Goal: Task Accomplishment & Management: Manage account settings

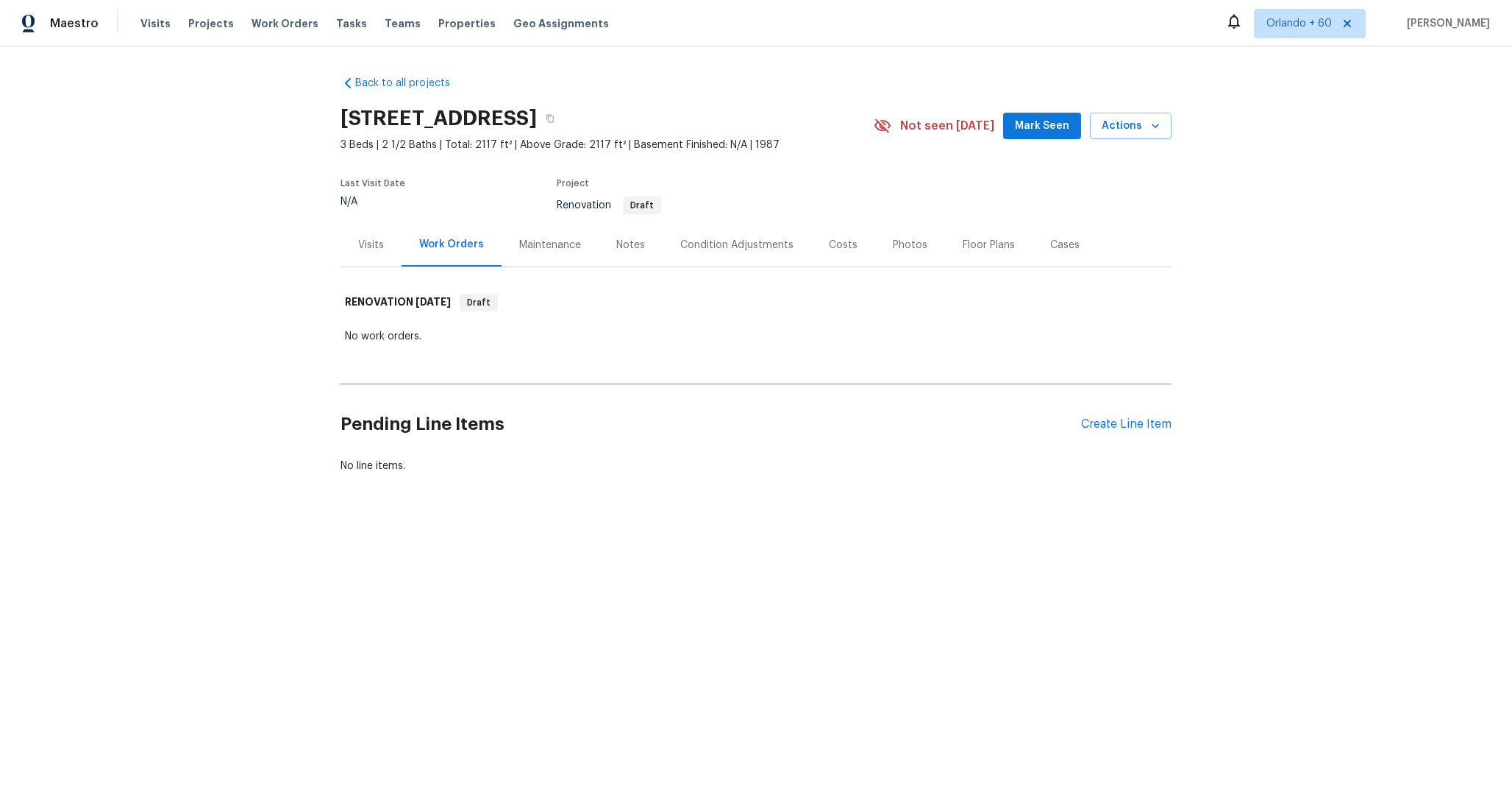
click at [552, 241] on div "Maintenance" at bounding box center [550, 245] width 62 height 15
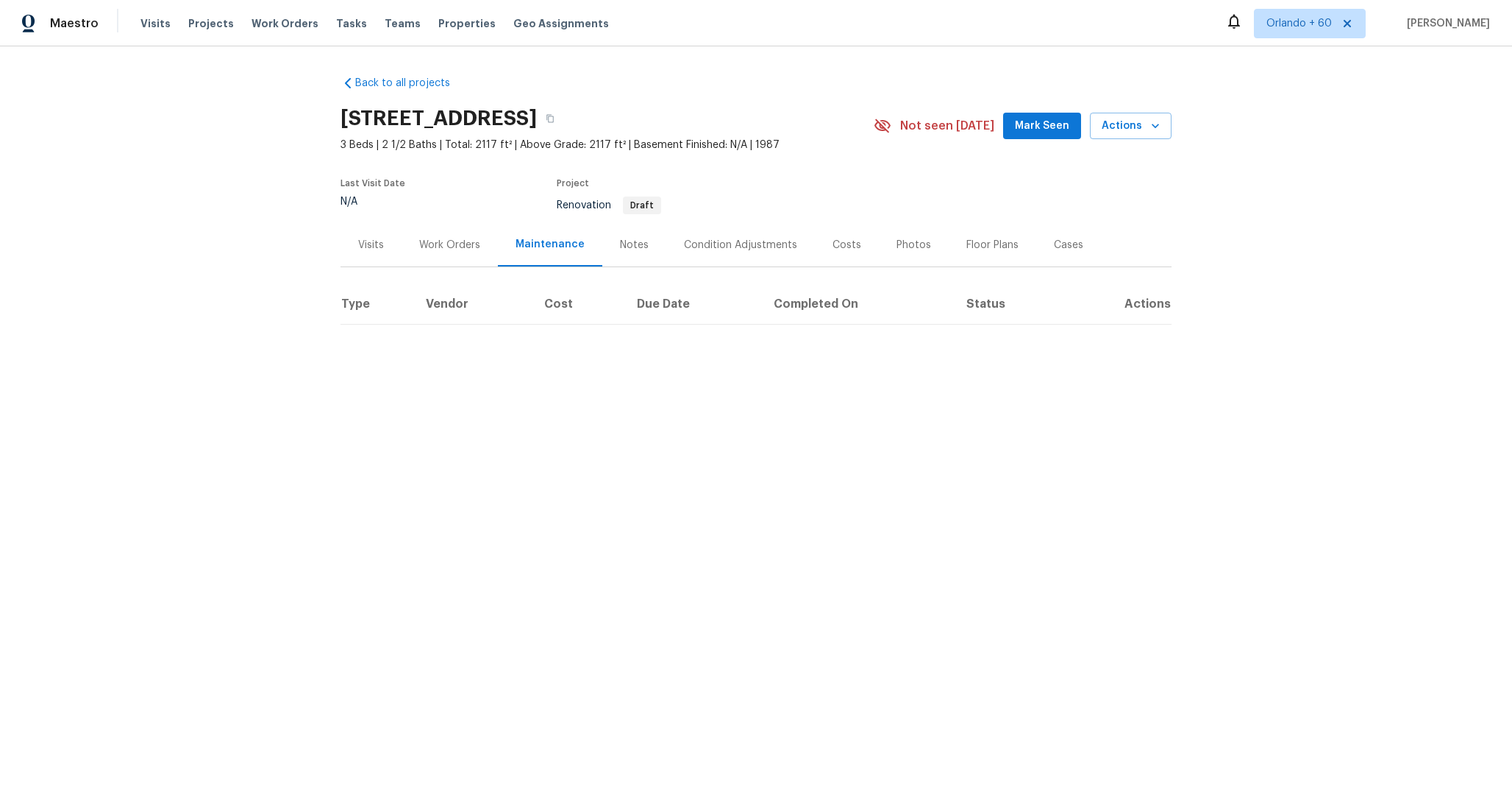
click at [718, 246] on div "Condition Adjustments" at bounding box center [741, 245] width 114 height 15
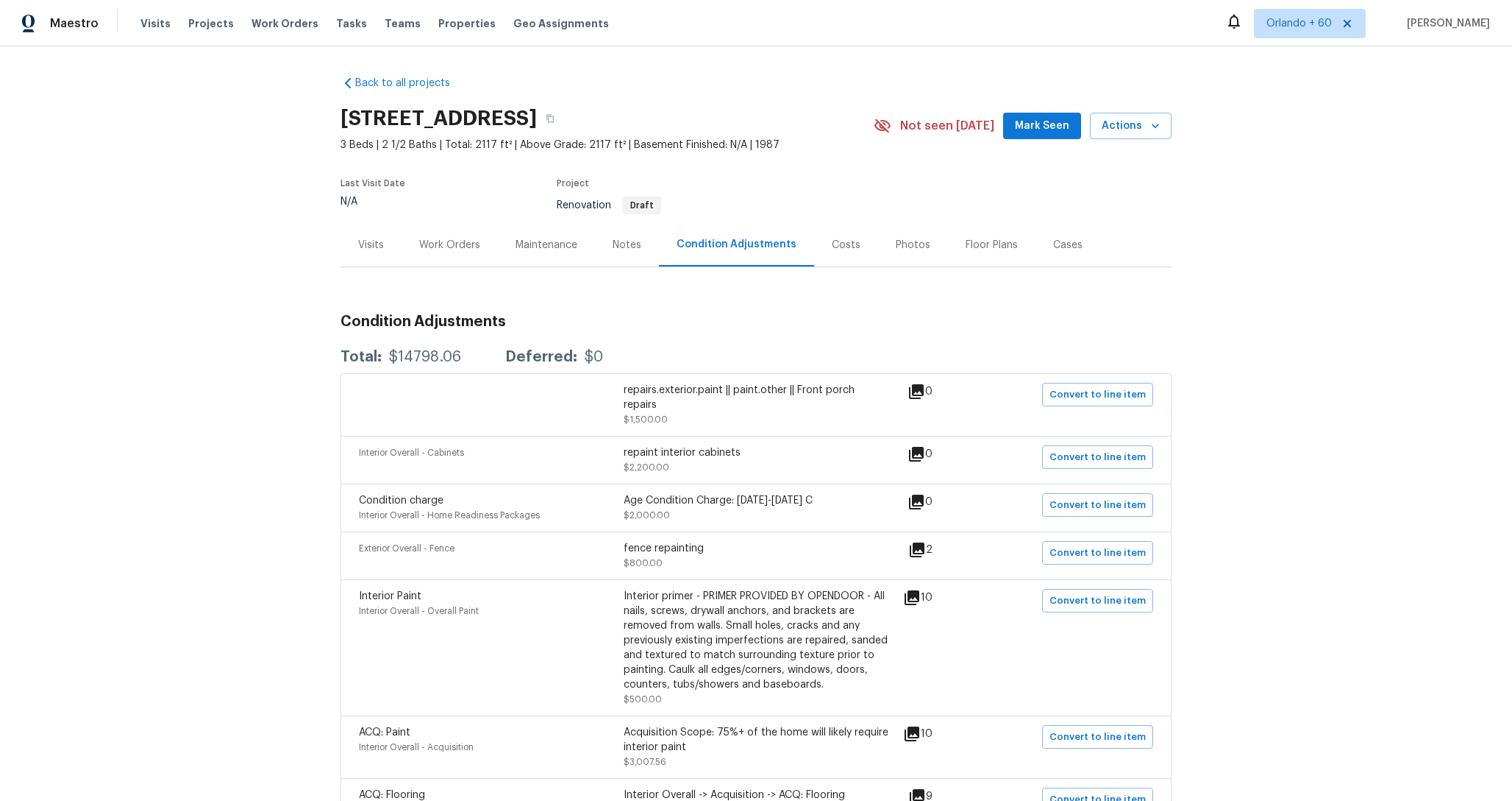
click at [848, 257] on div "Costs" at bounding box center [846, 245] width 64 height 43
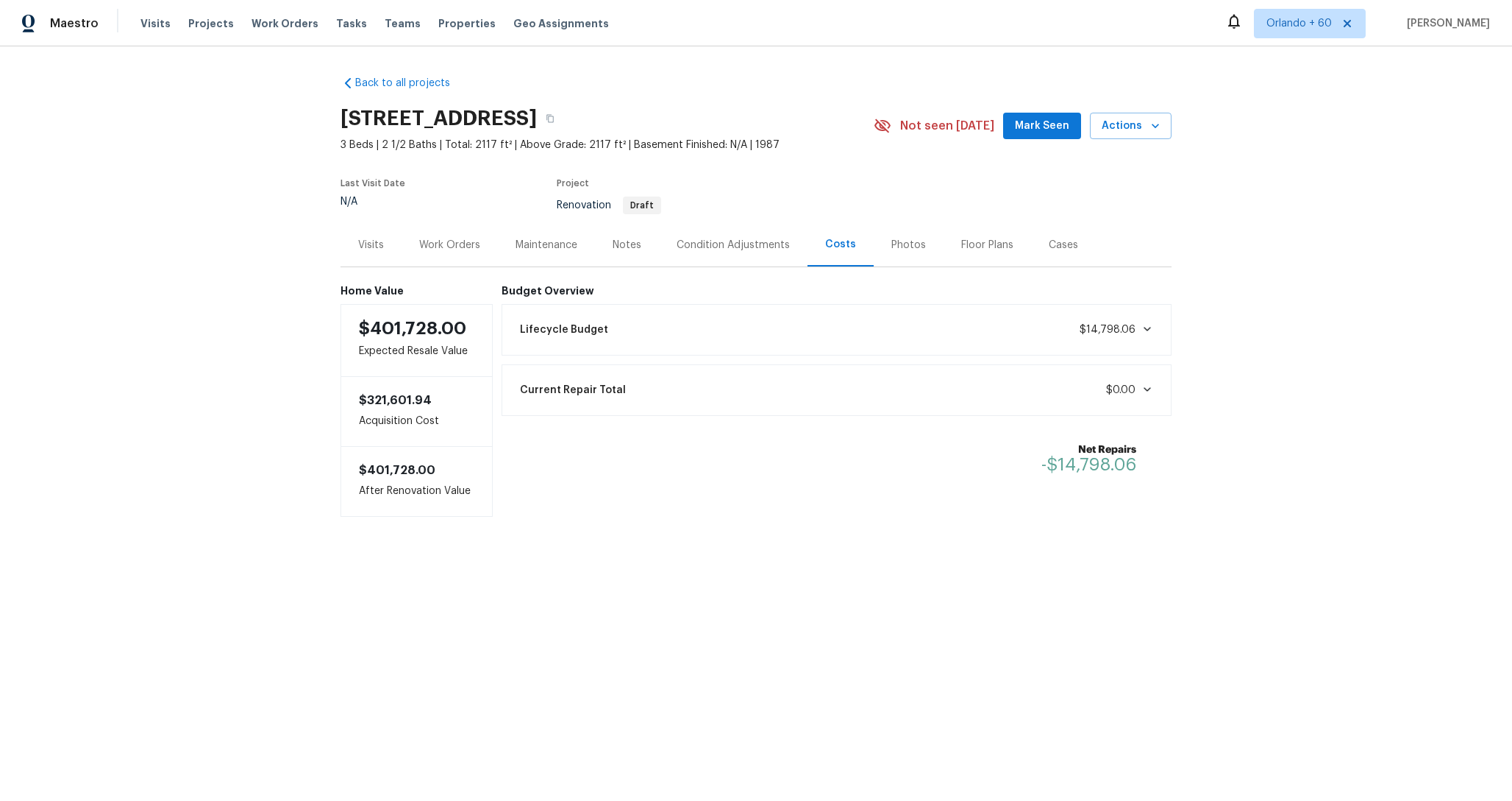
click at [916, 327] on div "Lifecycle Budget $14,798.06" at bounding box center [837, 329] width 652 height 32
click at [906, 327] on div "Lifecycle Budget $14,798.06" at bounding box center [837, 329] width 652 height 32
click at [214, 28] on span "Projects" at bounding box center [210, 24] width 46 height 15
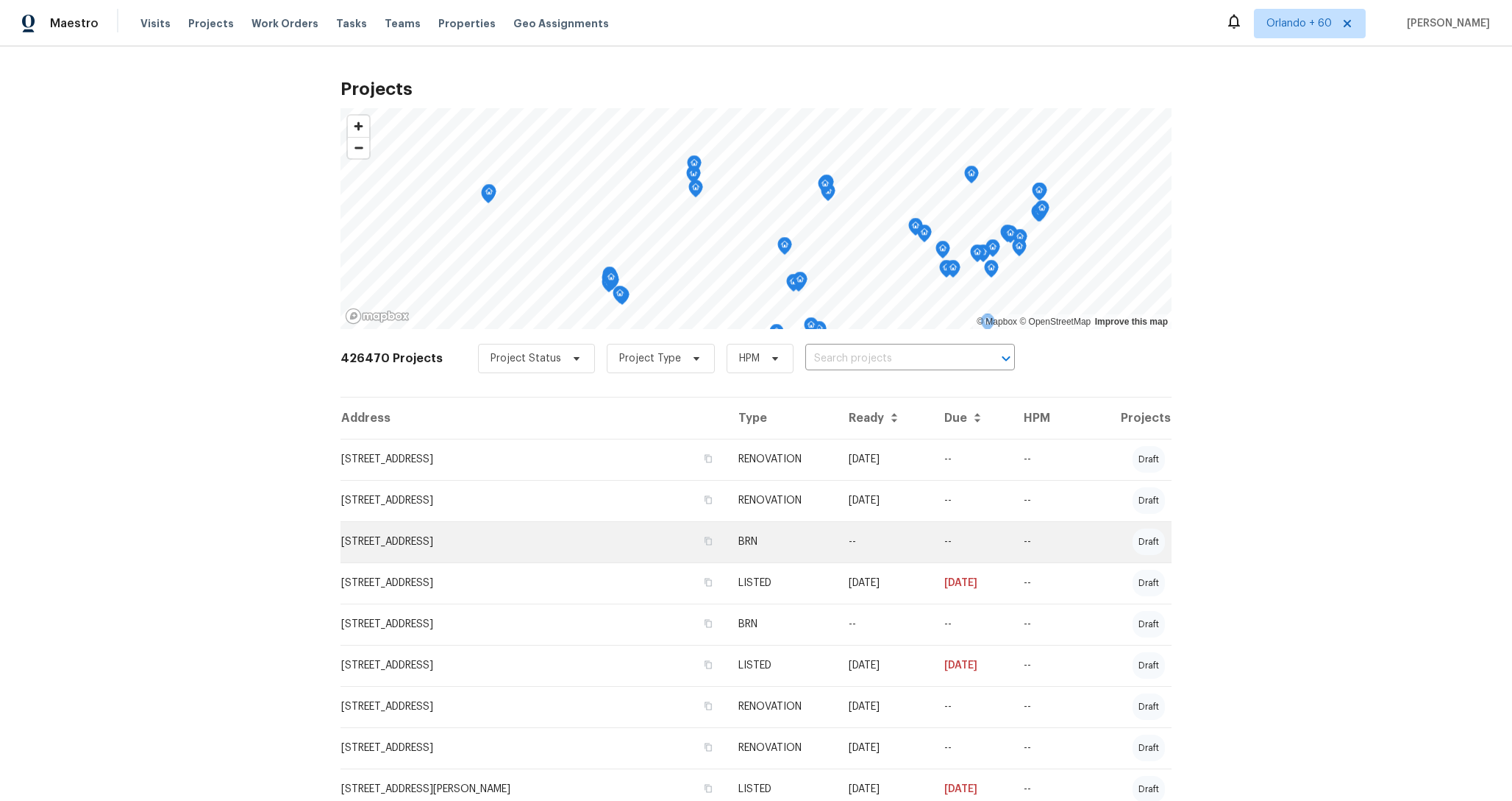
click at [552, 539] on td "4675 Red Admiral Way # 149, Fairfax, VA 22033" at bounding box center [533, 542] width 387 height 41
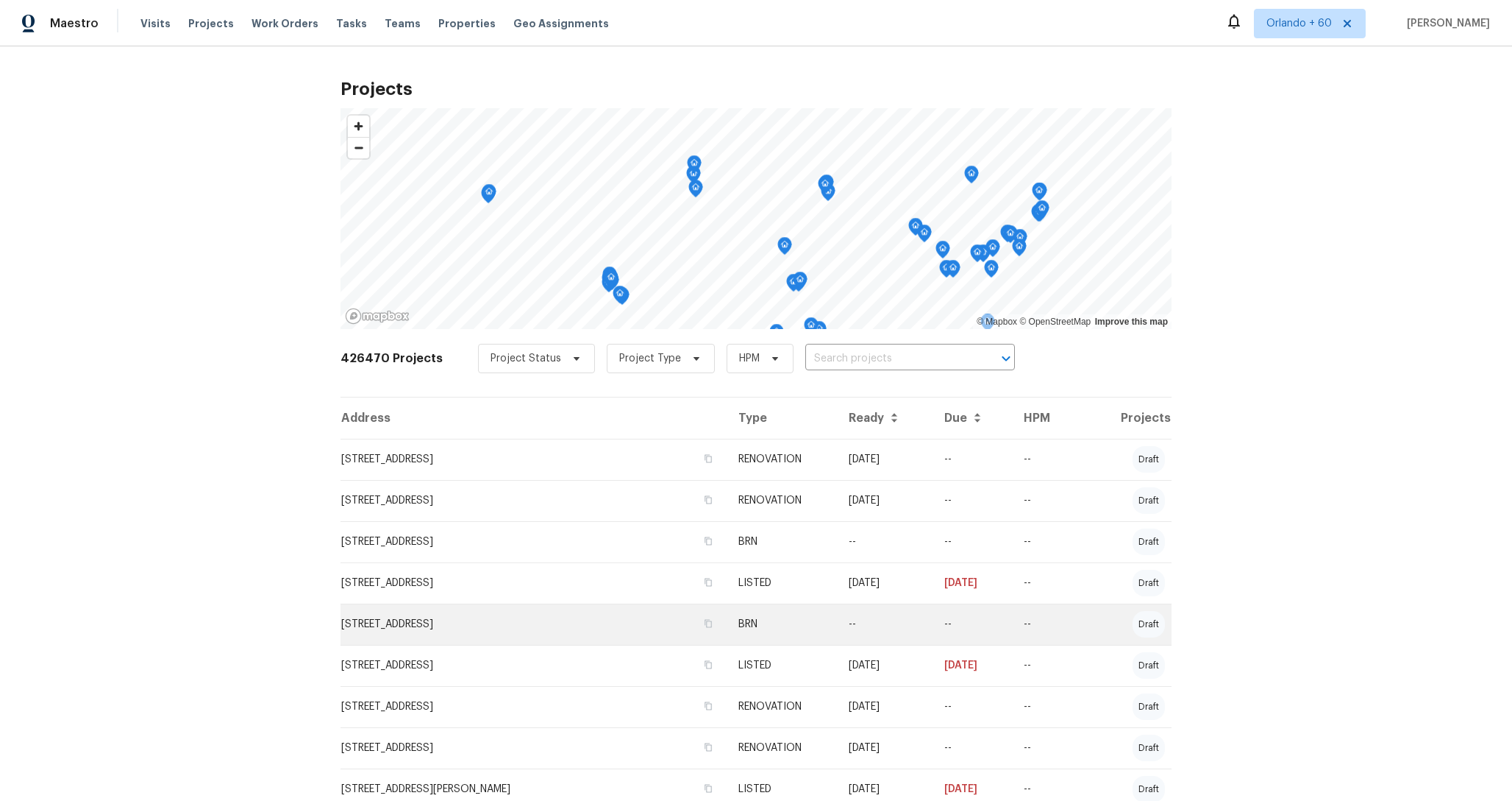
scroll to position [815, 0]
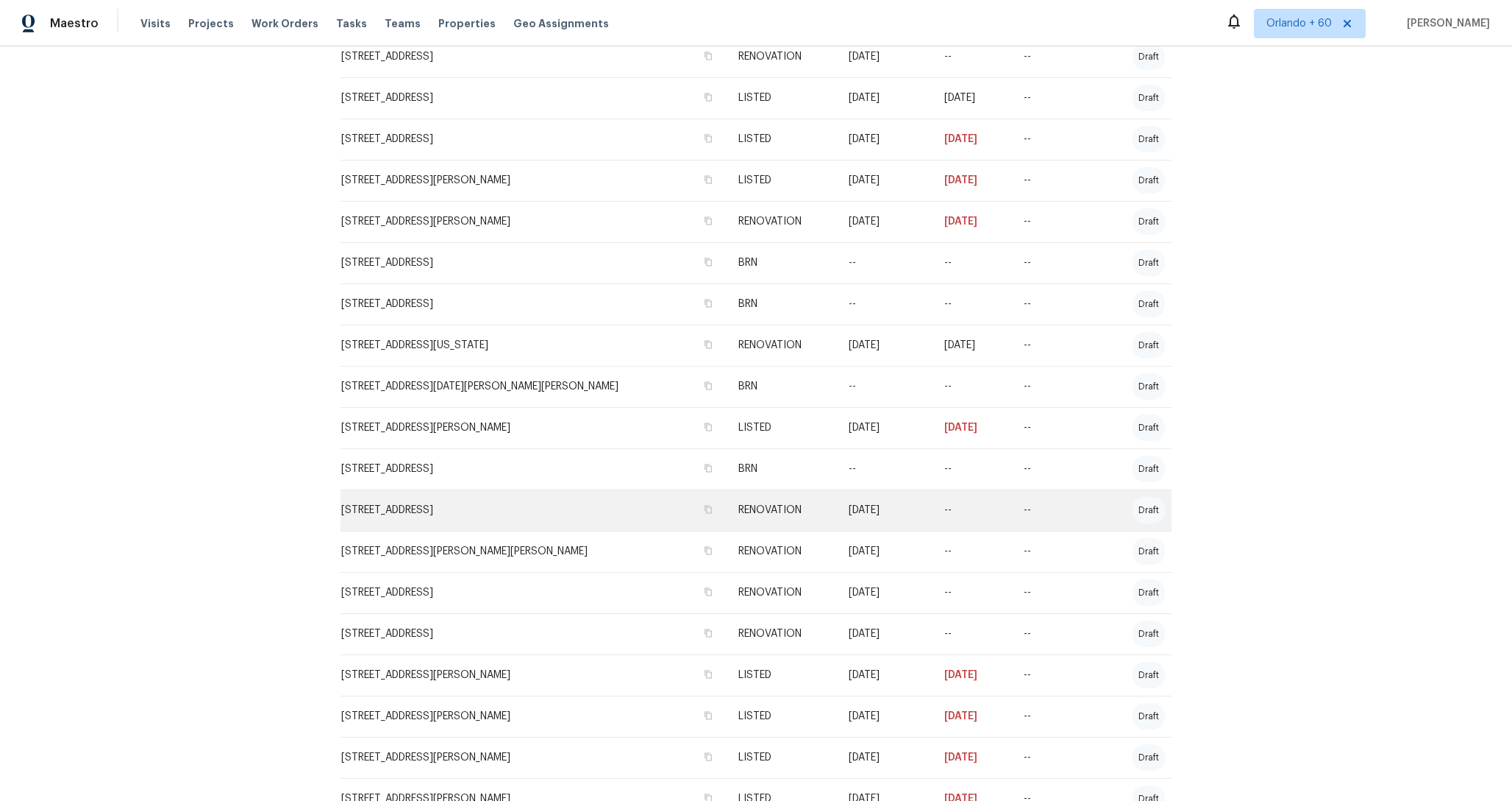
click at [510, 520] on td "5405 Lavender Dr, Princeton, TX 75407" at bounding box center [533, 510] width 387 height 41
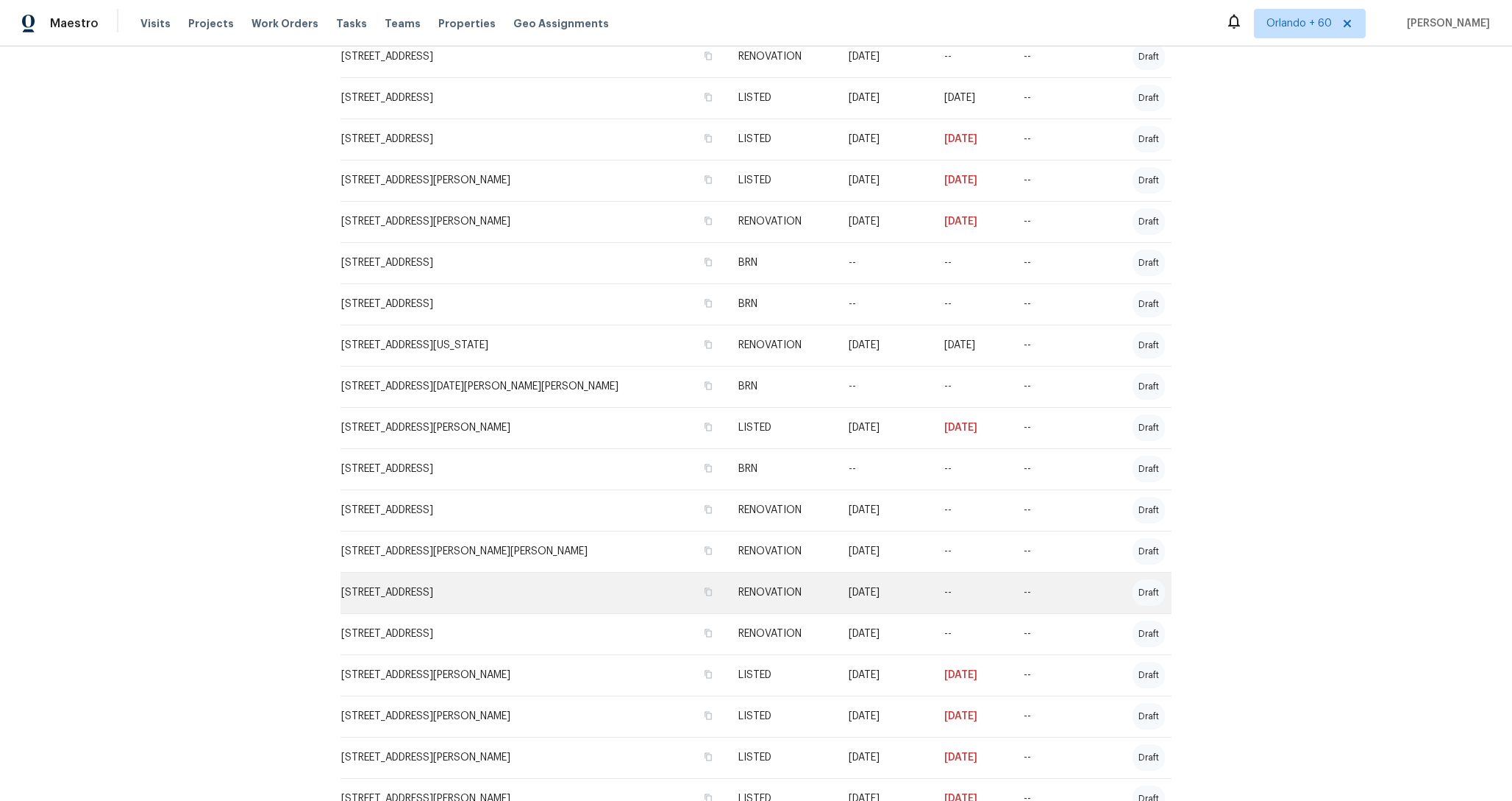
drag, startPoint x: 507, startPoint y: 577, endPoint x: 507, endPoint y: 588, distance: 11.0
click at [507, 577] on td "[STREET_ADDRESS]" at bounding box center [533, 592] width 387 height 41
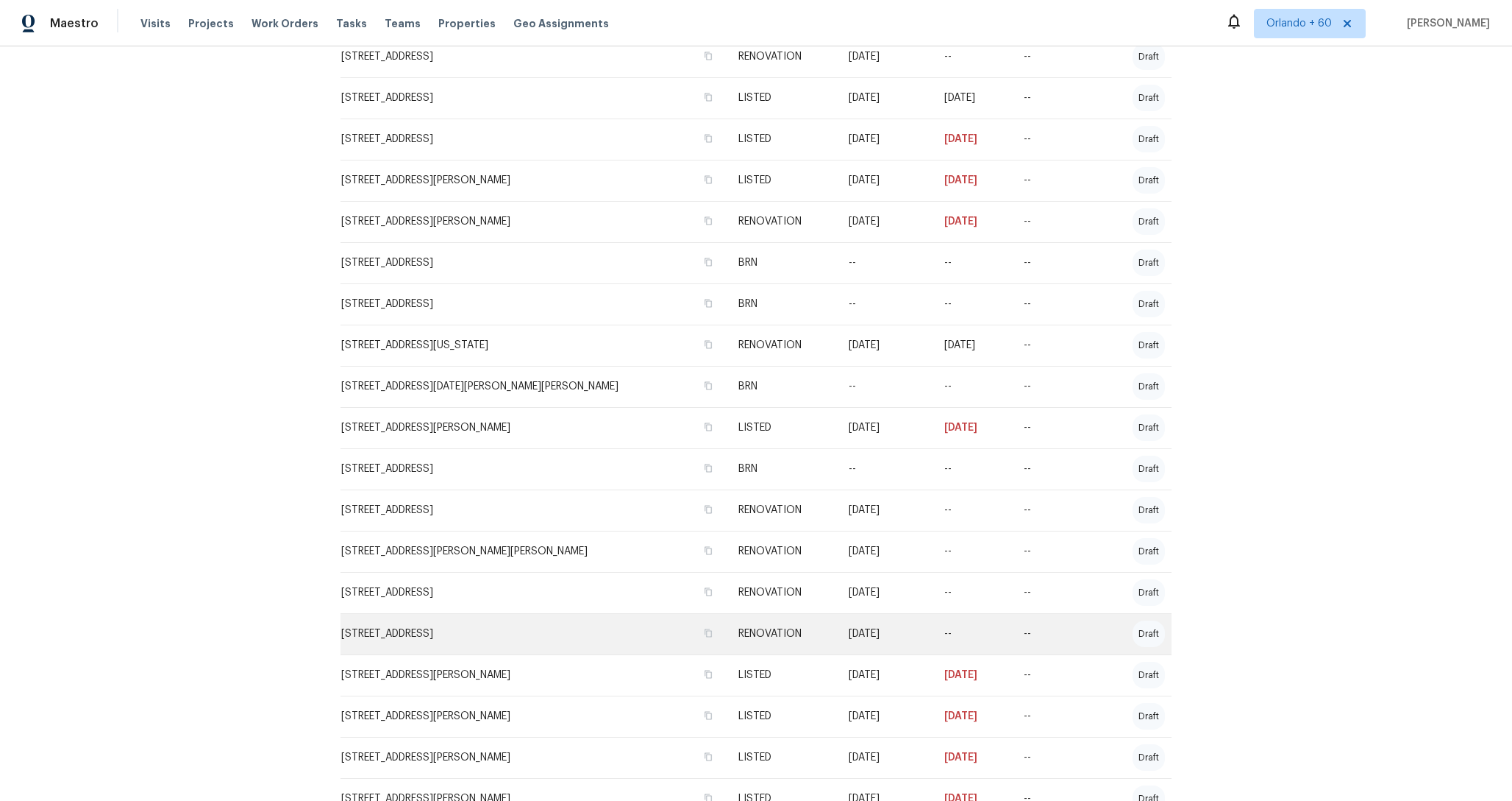
click at [504, 632] on td "3661 Briarmeade Rd, Greensboro, NC 27405" at bounding box center [533, 634] width 387 height 41
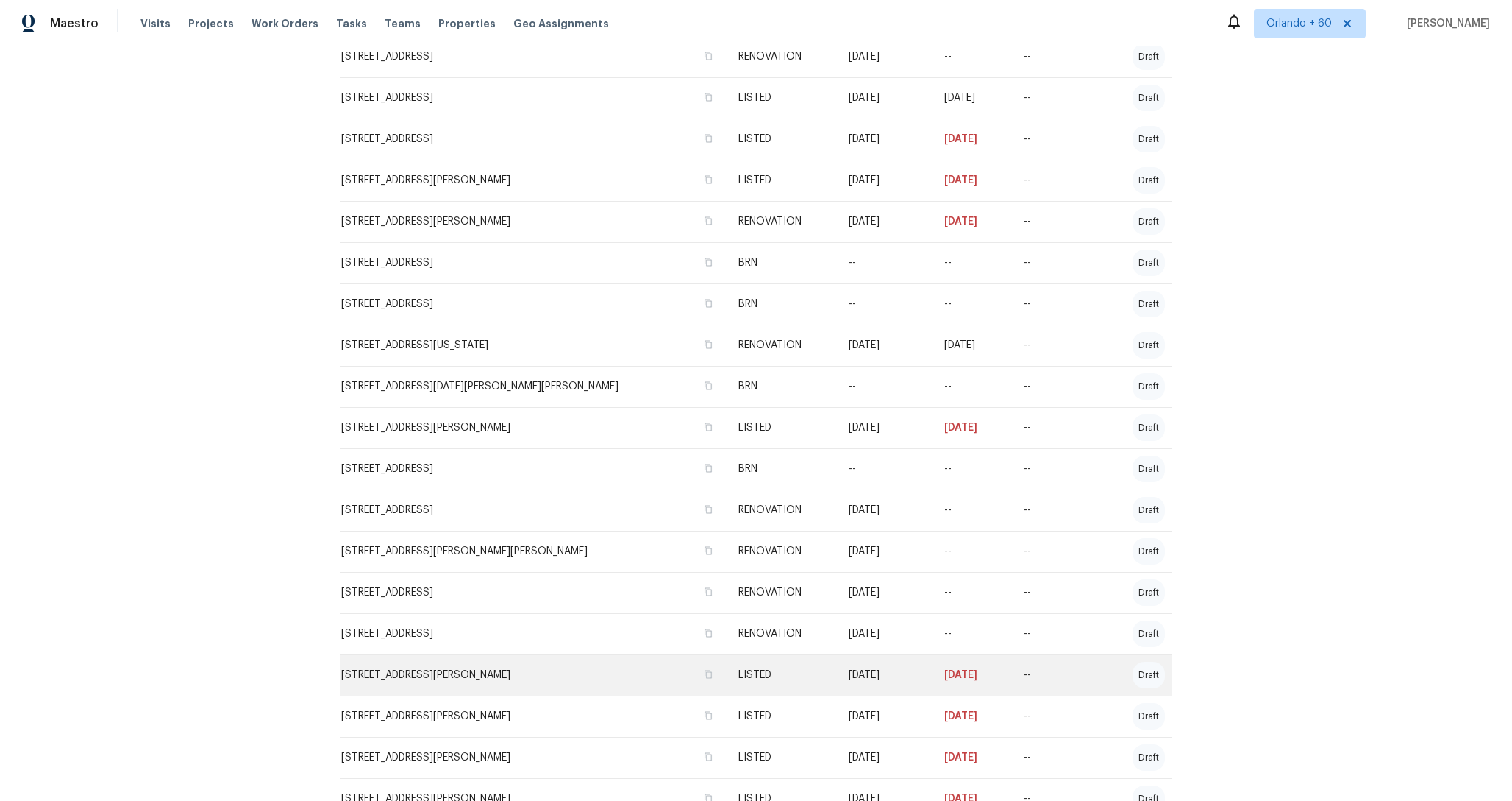
click at [503, 677] on td "8550 Touchton Rd Apt 635, Jacksonville, FL 32216" at bounding box center [533, 675] width 387 height 41
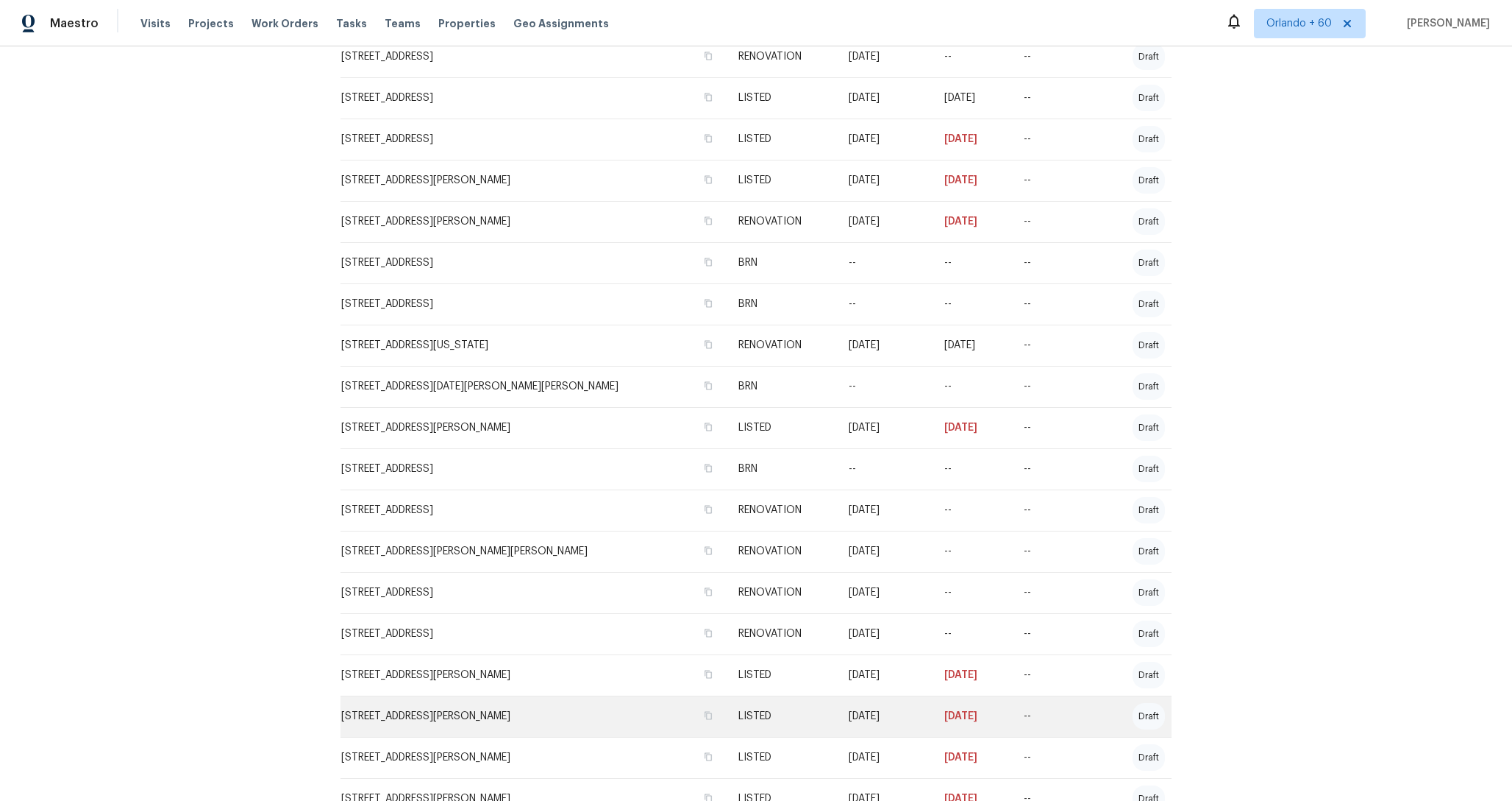
click at [489, 711] on td "[STREET_ADDRESS][PERSON_NAME]" at bounding box center [533, 716] width 387 height 41
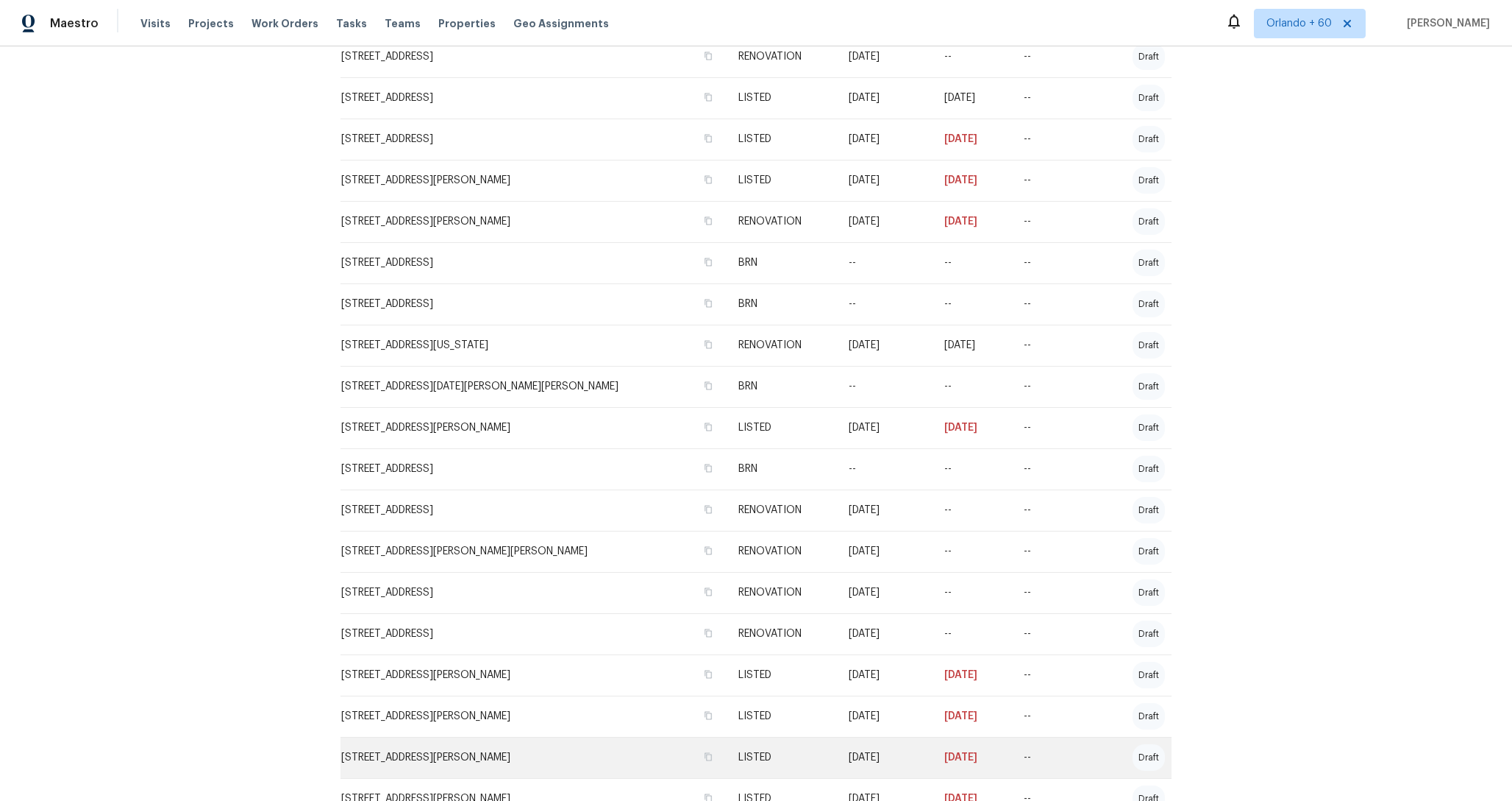
click at [489, 747] on td "313 N Shannon Way, Mustang, OK 73064" at bounding box center [533, 757] width 387 height 41
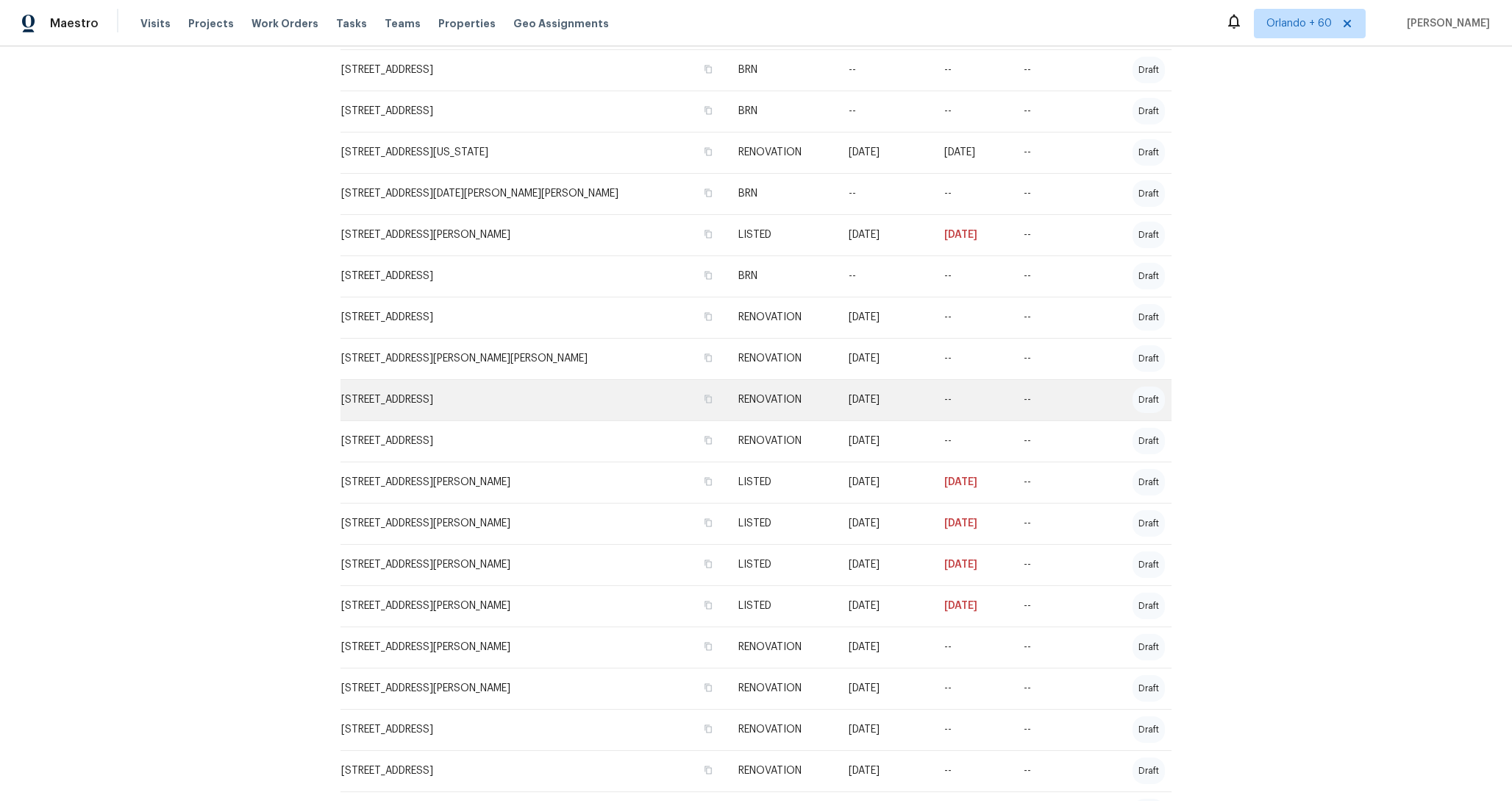
scroll to position [1272, 0]
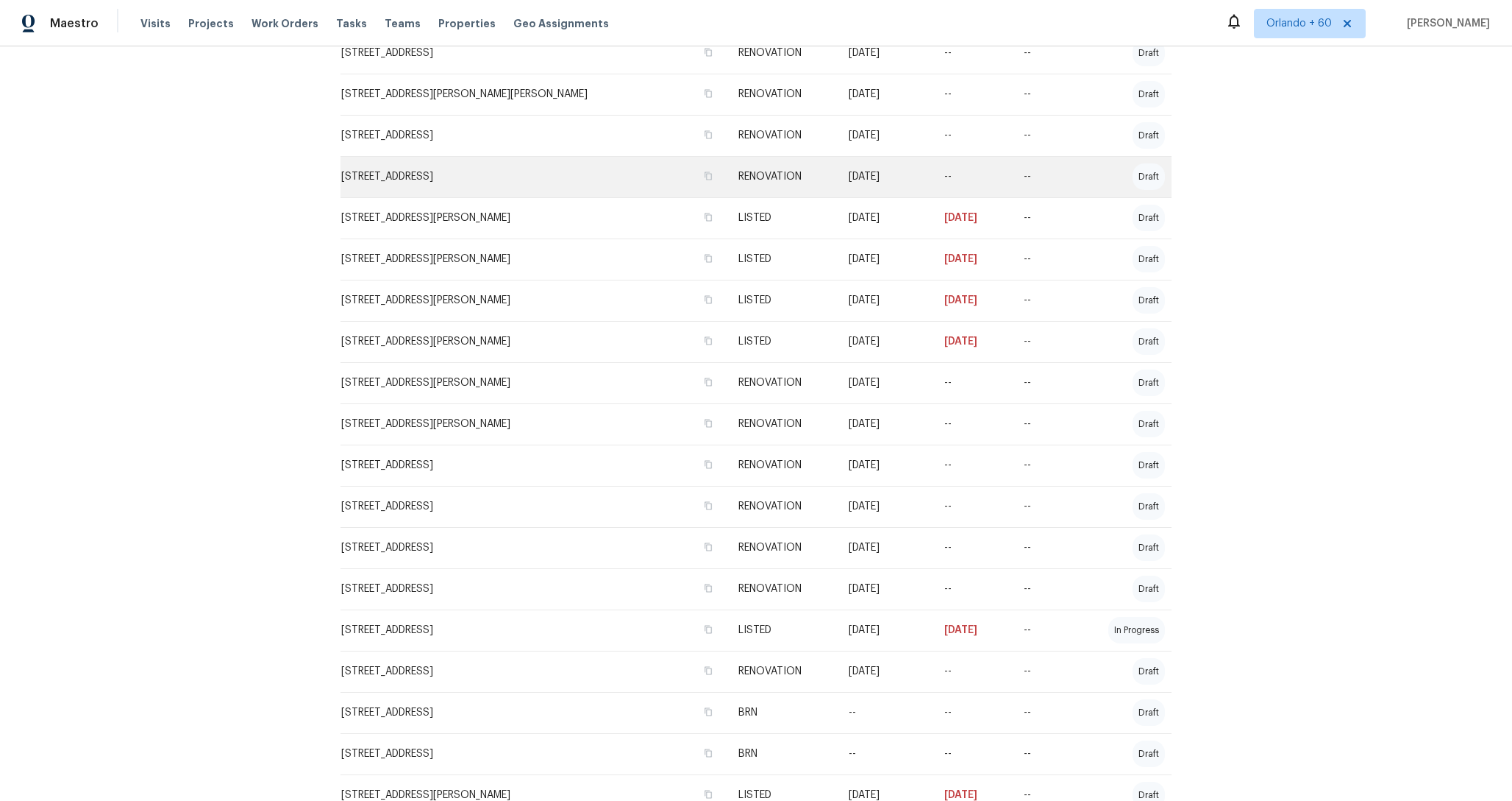
click at [527, 585] on td "1820 N Avoca Cir, Mesa, AZ 85207" at bounding box center [533, 589] width 387 height 41
click at [520, 664] on td "2514 N Palo Verde Dr, Florence, AZ 85132" at bounding box center [533, 671] width 387 height 41
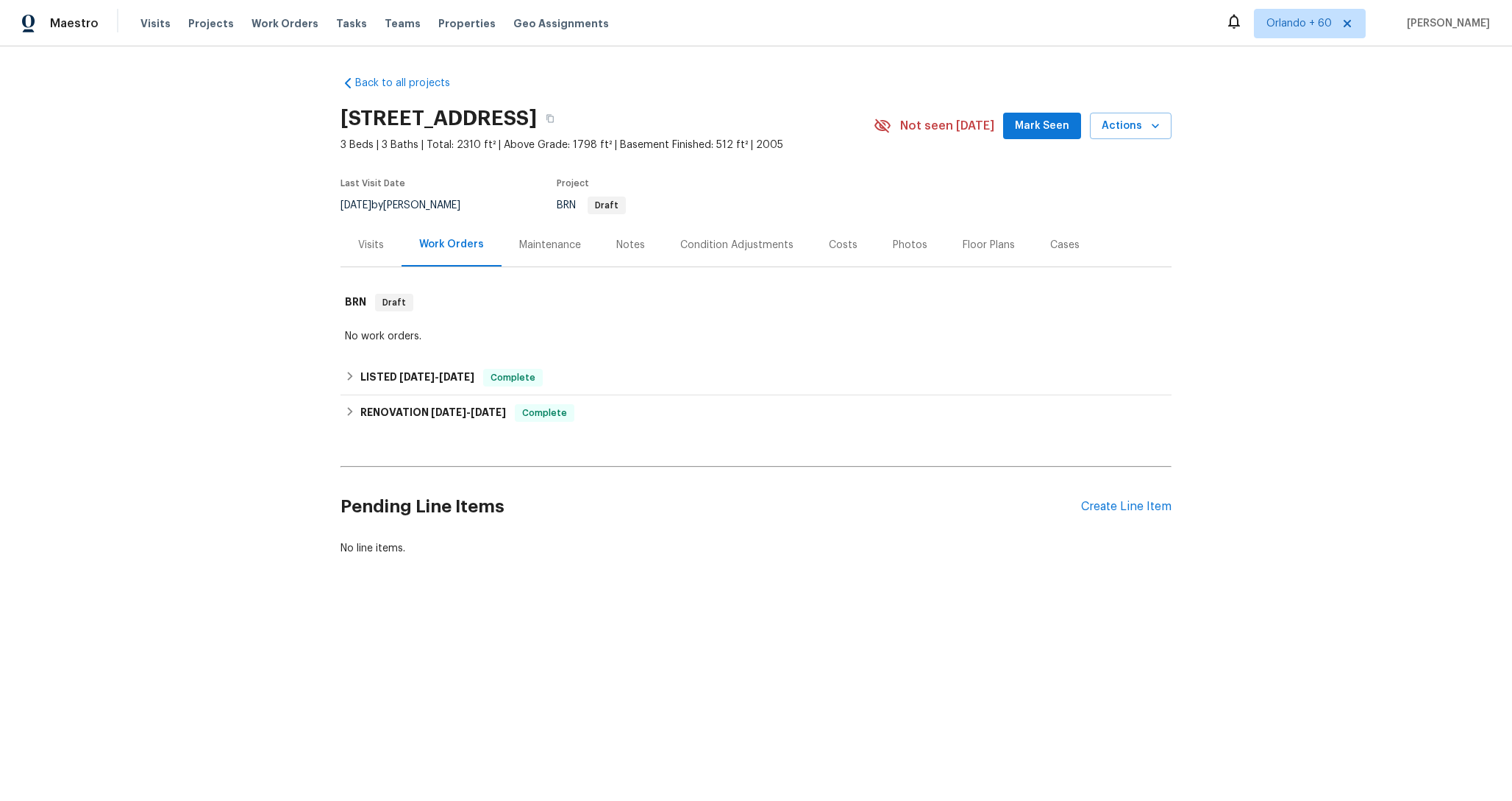
click at [768, 244] on div "Condition Adjustments" at bounding box center [737, 245] width 114 height 15
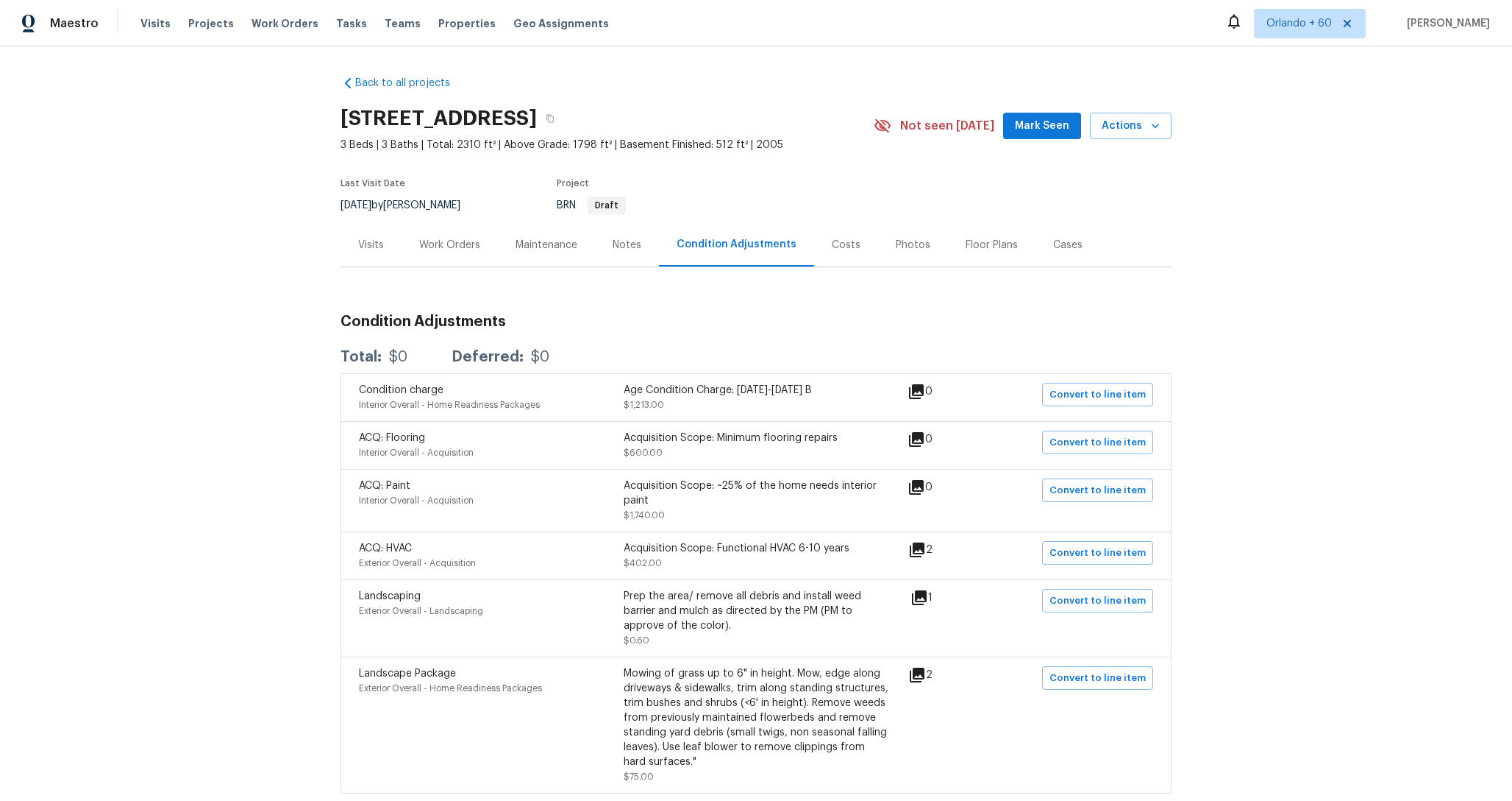
click at [837, 243] on div "Costs" at bounding box center [846, 245] width 28 height 15
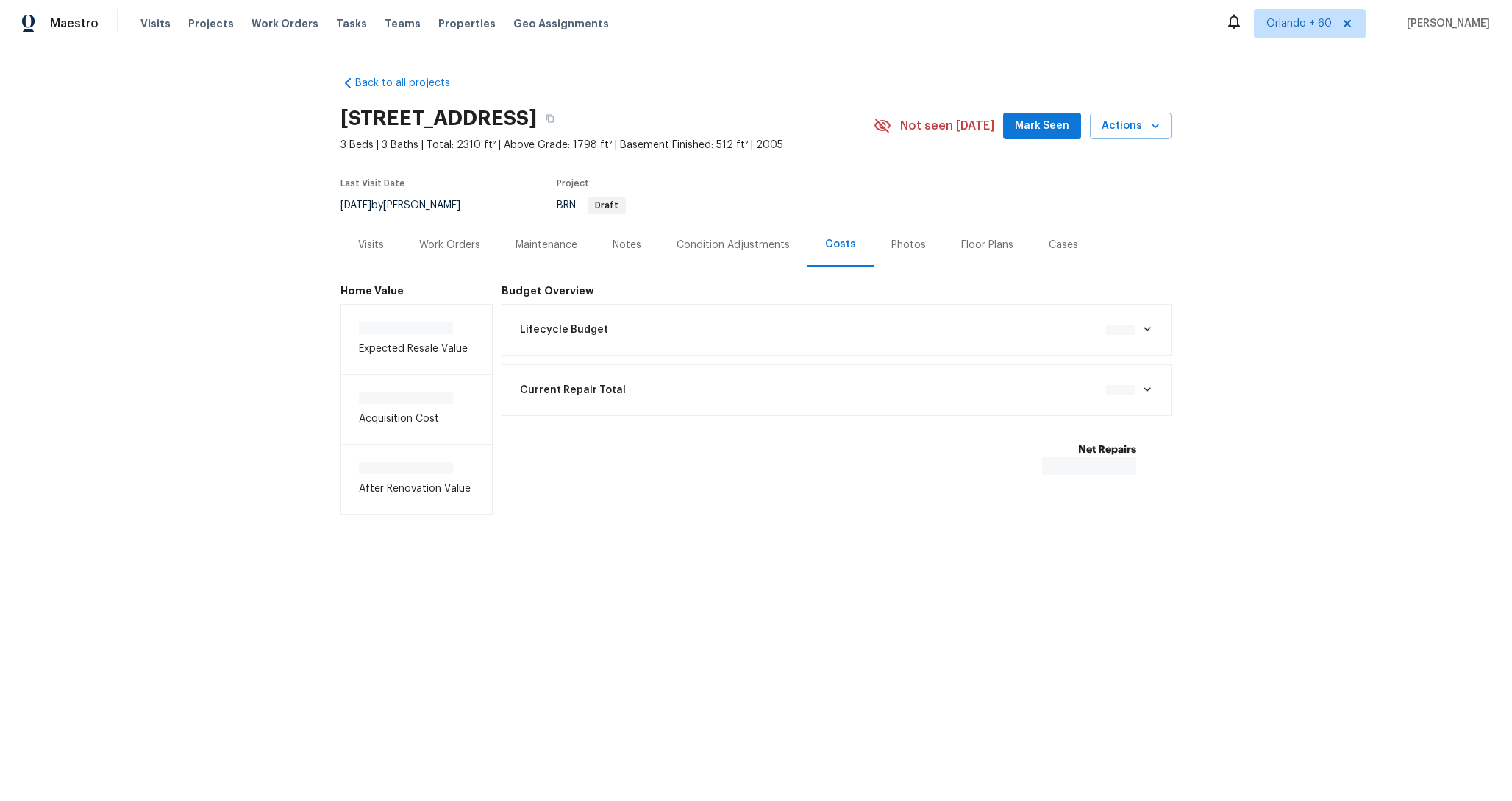
click at [811, 342] on div "Lifecycle Budget $0.00" at bounding box center [837, 329] width 652 height 32
click at [729, 314] on div "Lifecycle Budget $4,330.60" at bounding box center [837, 329] width 652 height 32
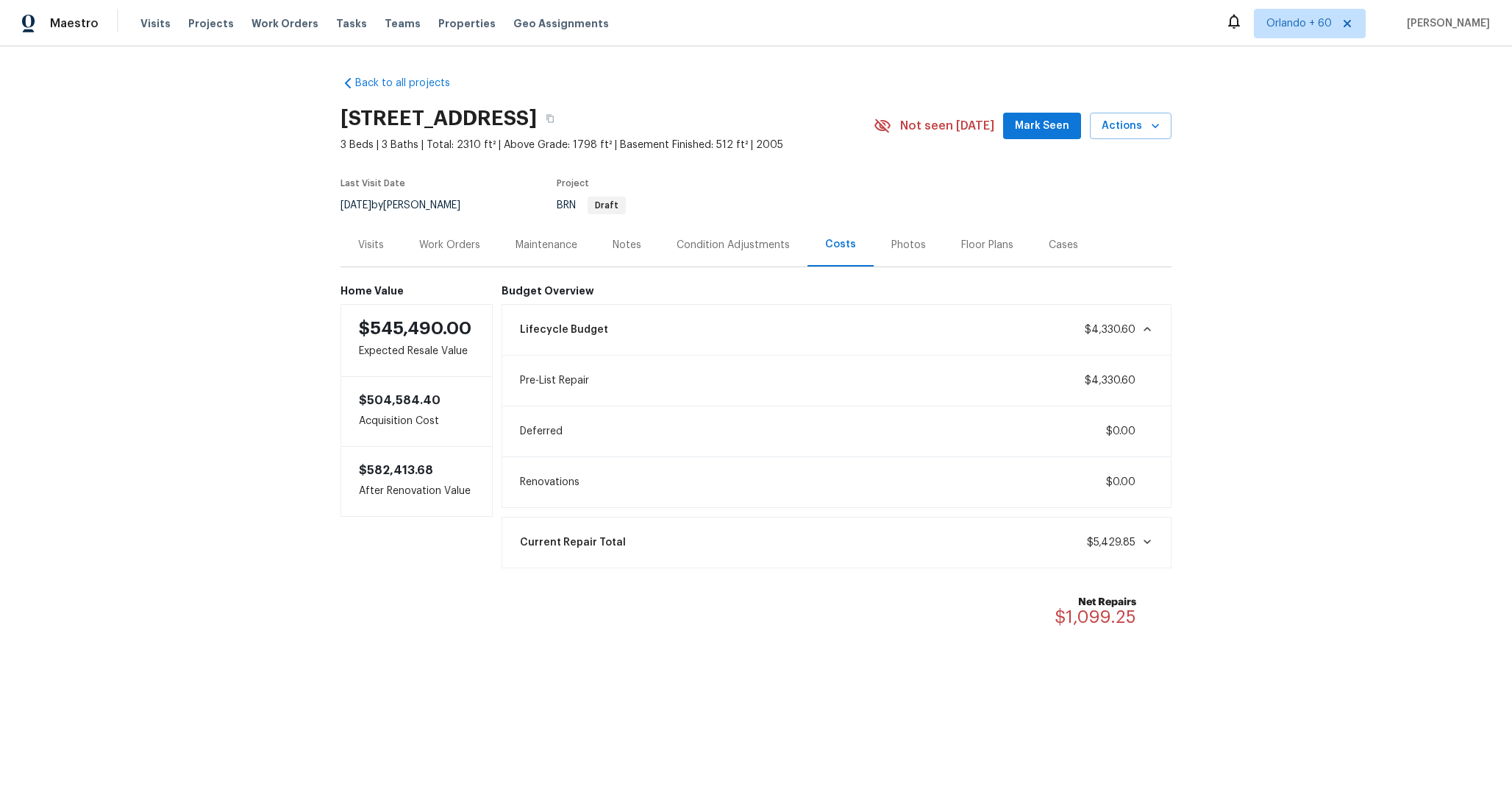
click at [720, 324] on div "Lifecycle Budget $4,330.60" at bounding box center [837, 329] width 652 height 32
click at [747, 238] on div "Condition Adjustments" at bounding box center [733, 245] width 114 height 15
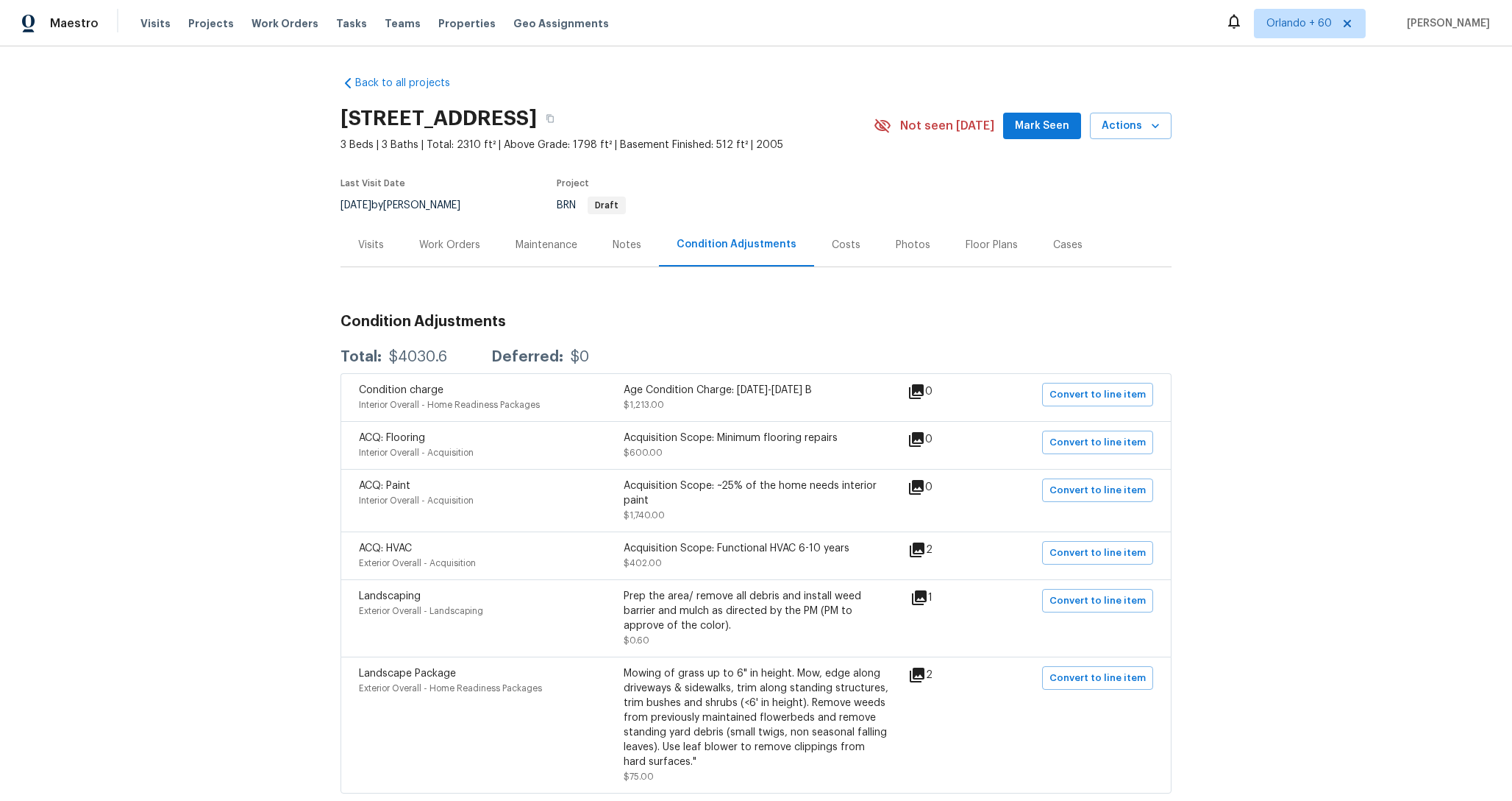
click at [843, 259] on div "Costs" at bounding box center [846, 245] width 64 height 43
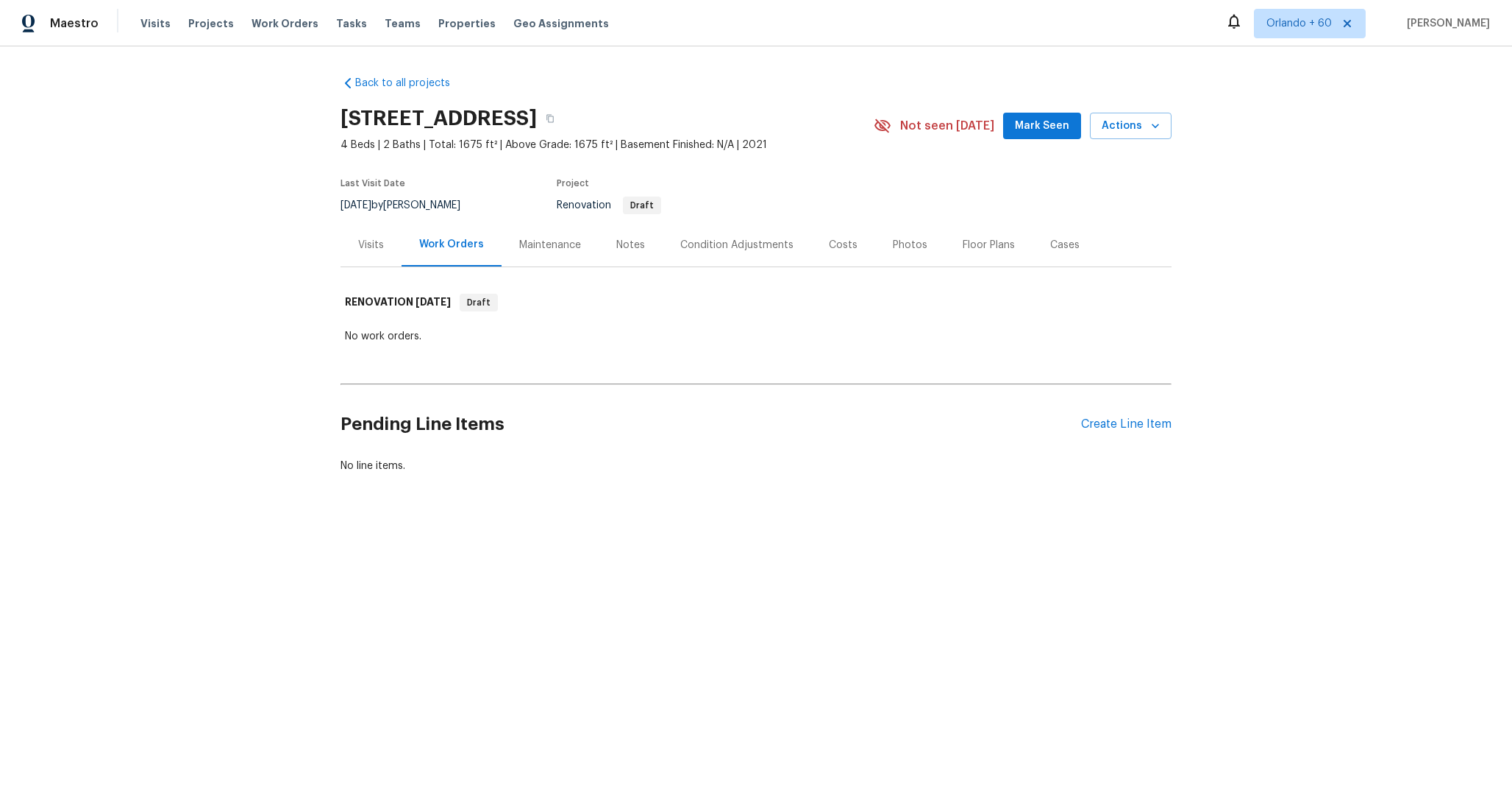
click at [688, 245] on div "Condition Adjustments" at bounding box center [737, 245] width 114 height 15
